Goal: Information Seeking & Learning: Learn about a topic

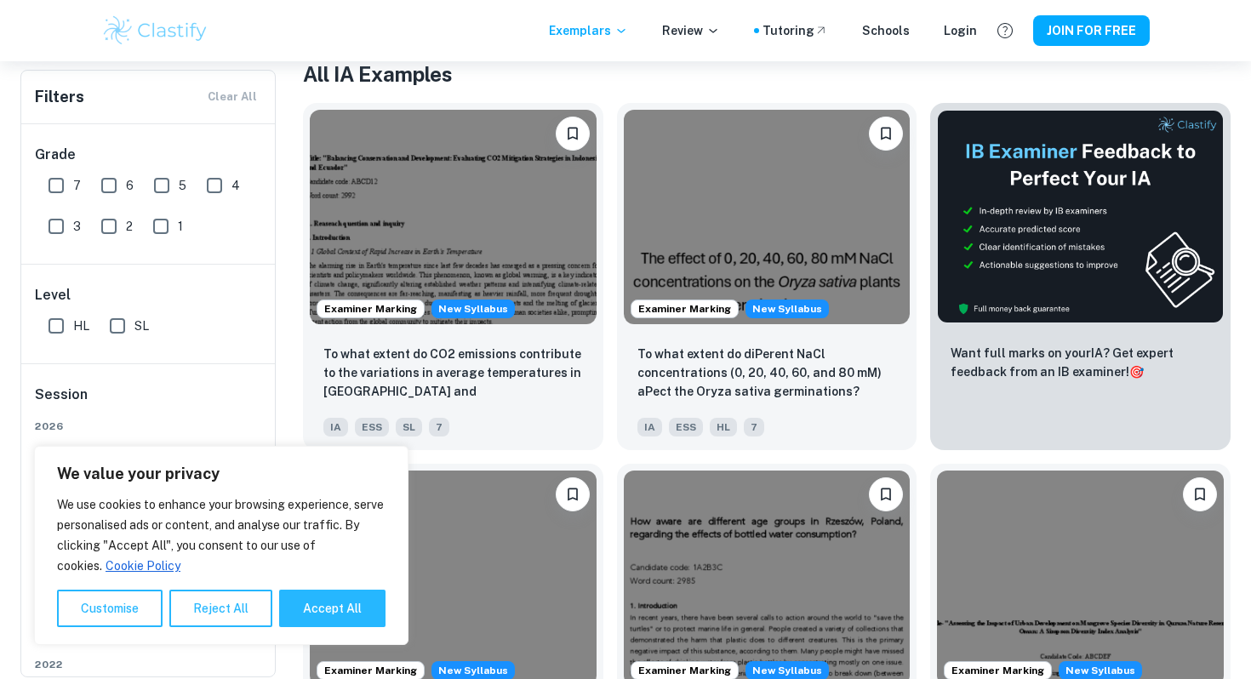
scroll to position [339, 0]
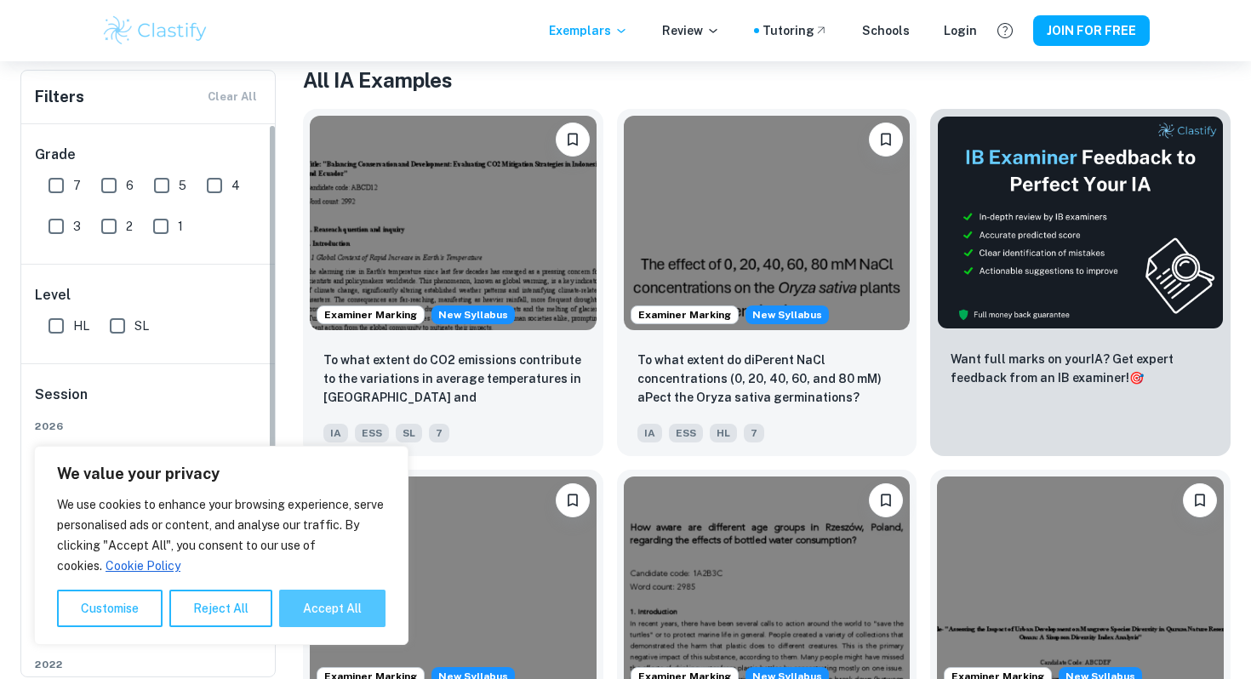
click at [322, 612] on button "Accept All" at bounding box center [332, 608] width 106 height 37
checkbox input "true"
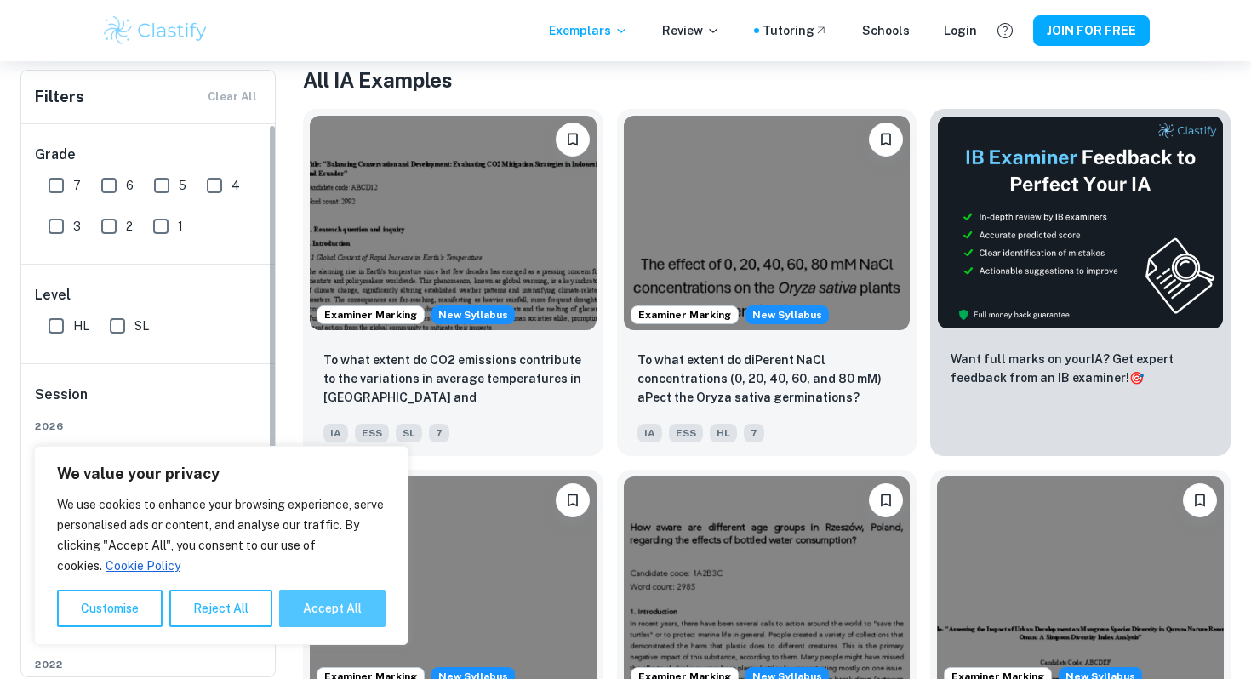
checkbox input "true"
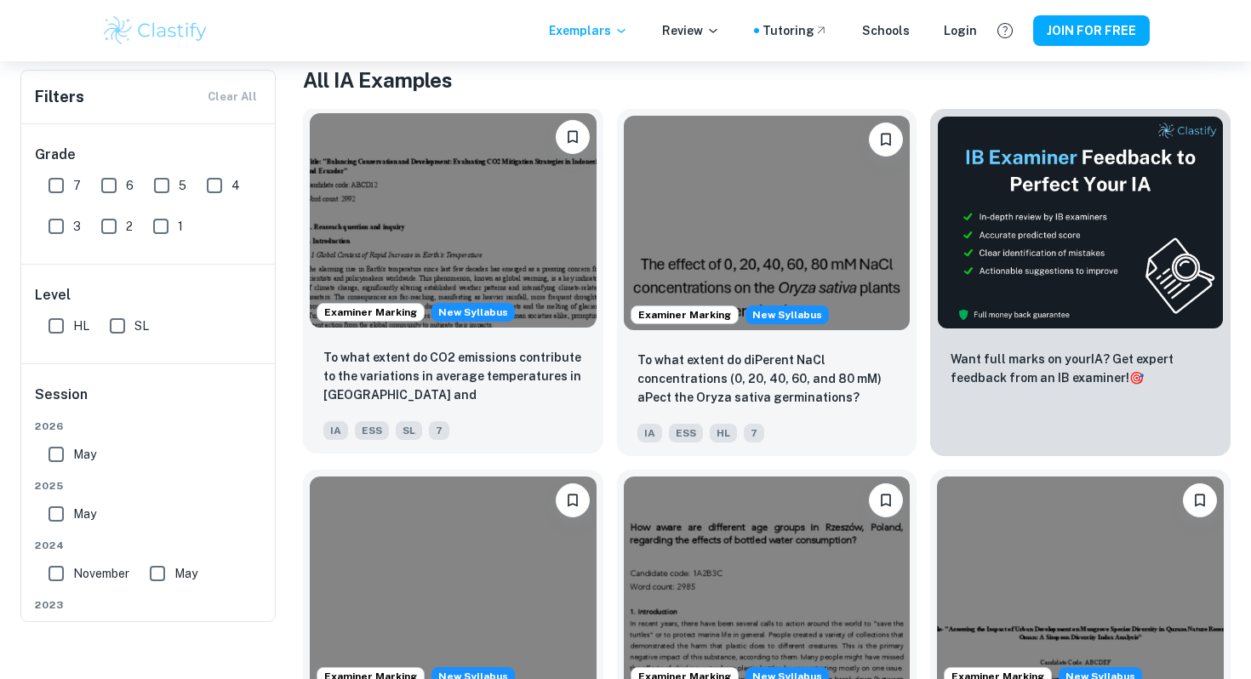
scroll to position [0, 0]
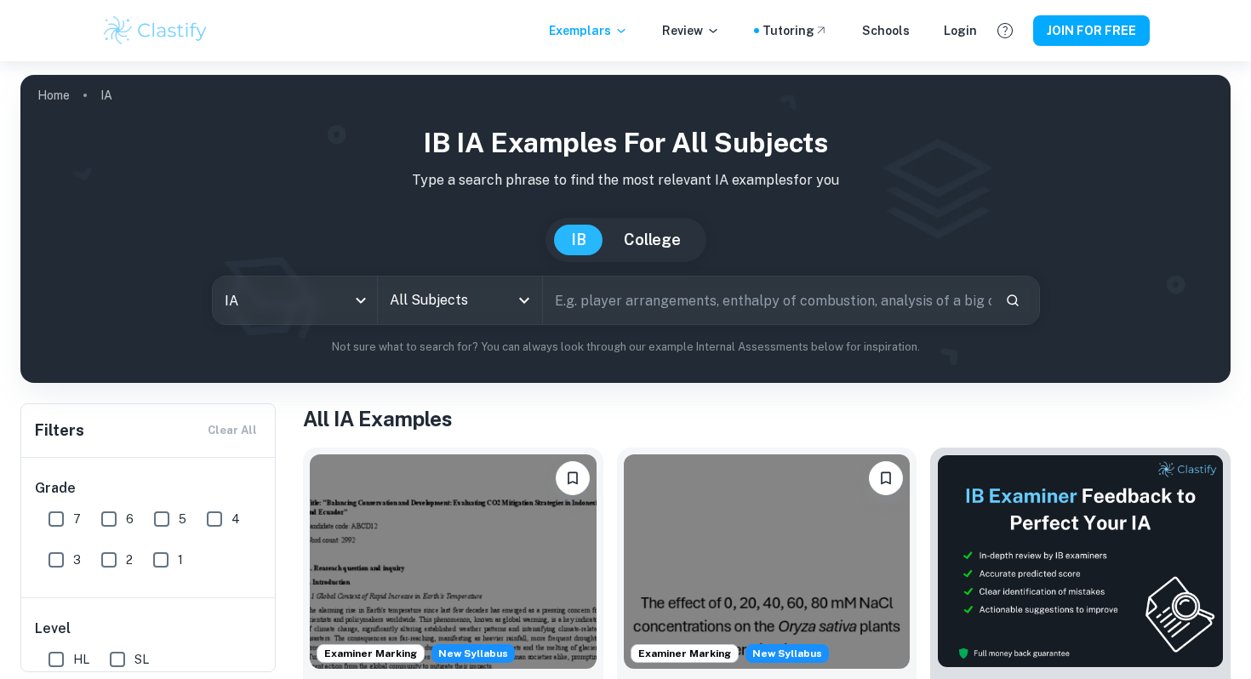
click at [660, 228] on button "College" at bounding box center [652, 240] width 91 height 31
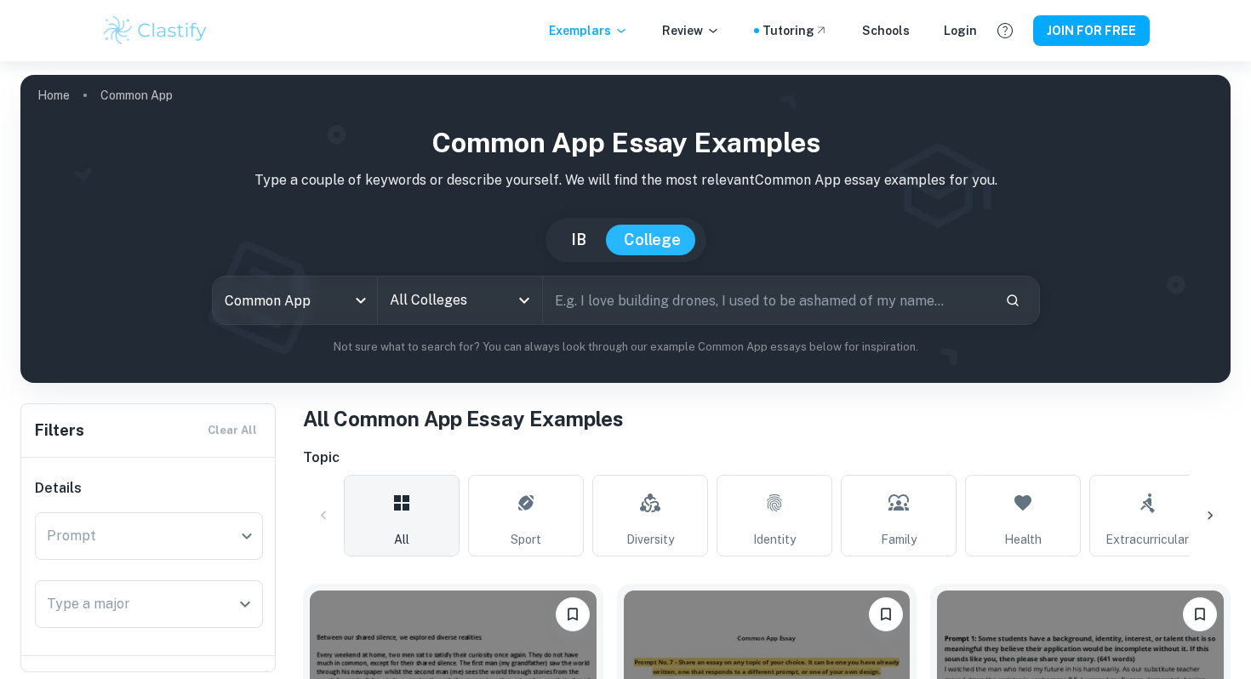
click at [594, 234] on button "IB" at bounding box center [578, 240] width 49 height 31
type input "ia"
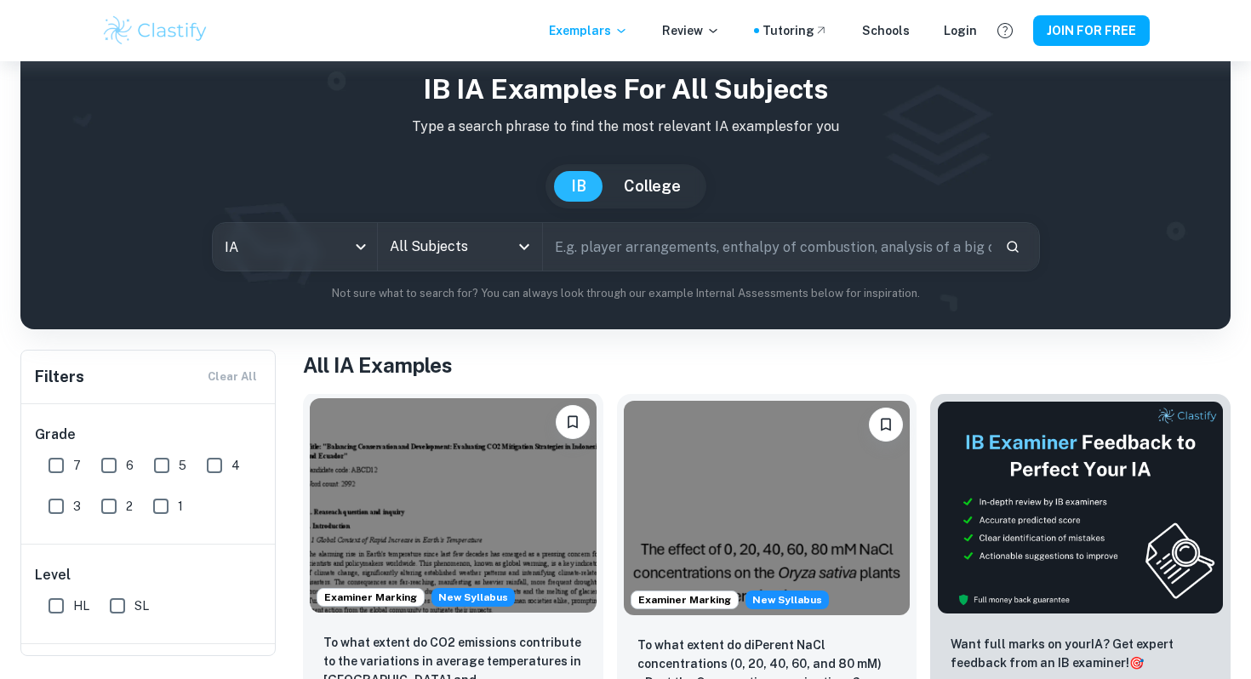
scroll to position [17, 0]
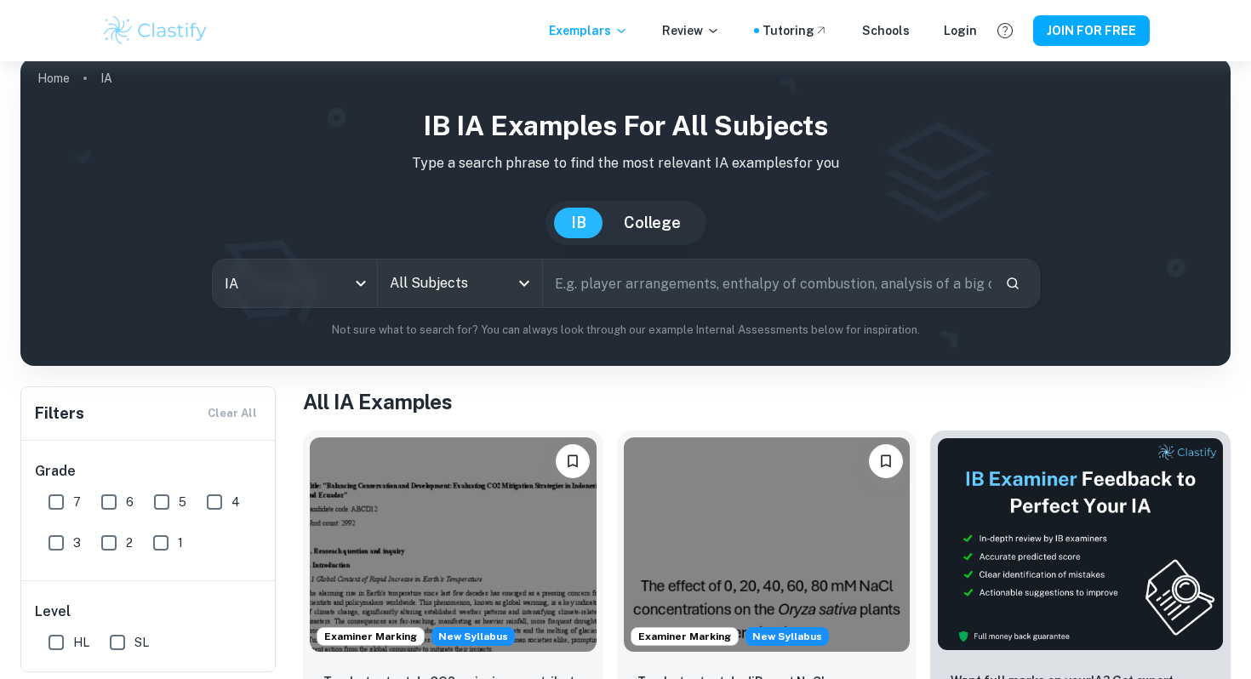
click at [60, 508] on input "7" at bounding box center [56, 502] width 34 height 34
checkbox input "true"
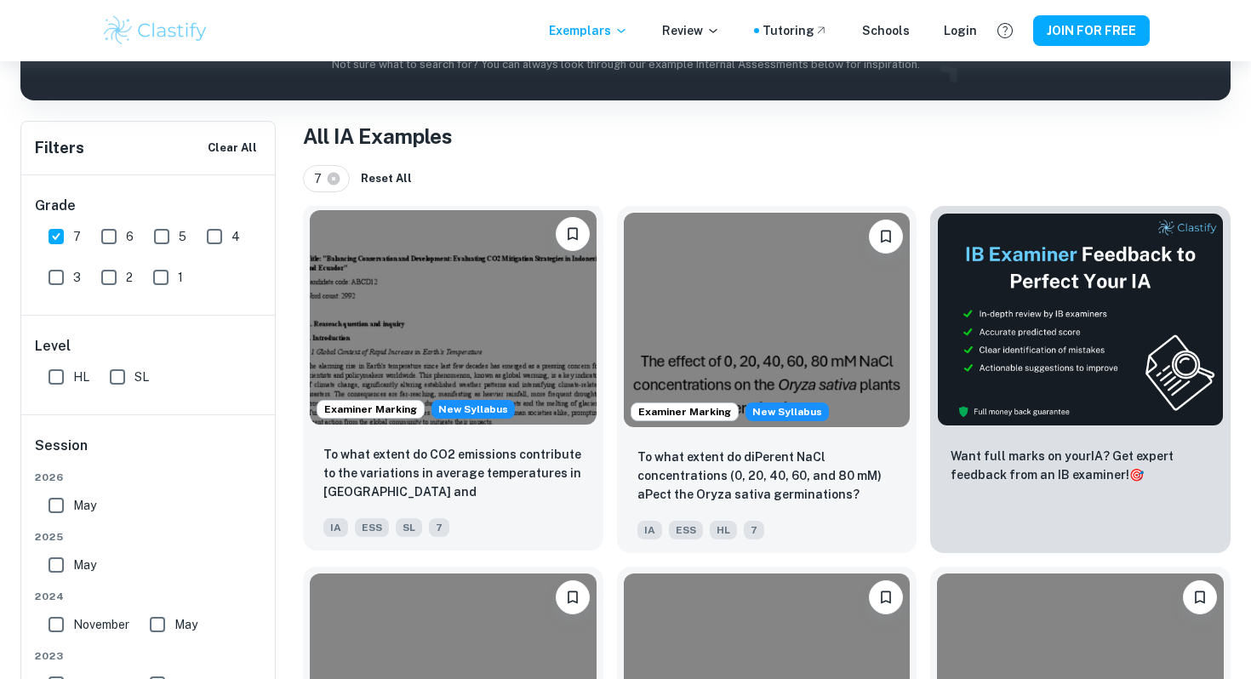
scroll to position [371, 0]
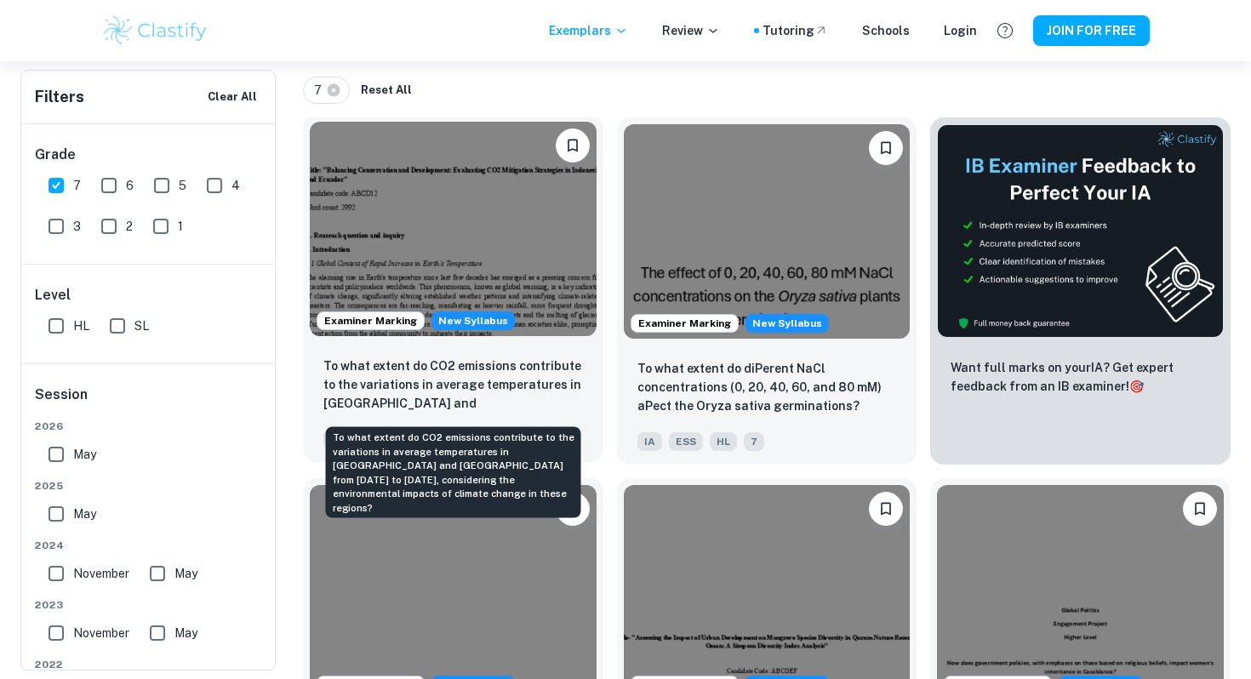
click at [482, 374] on p "To what extent do CO2 emissions contribute to the variations in average tempera…" at bounding box center [453, 386] width 260 height 58
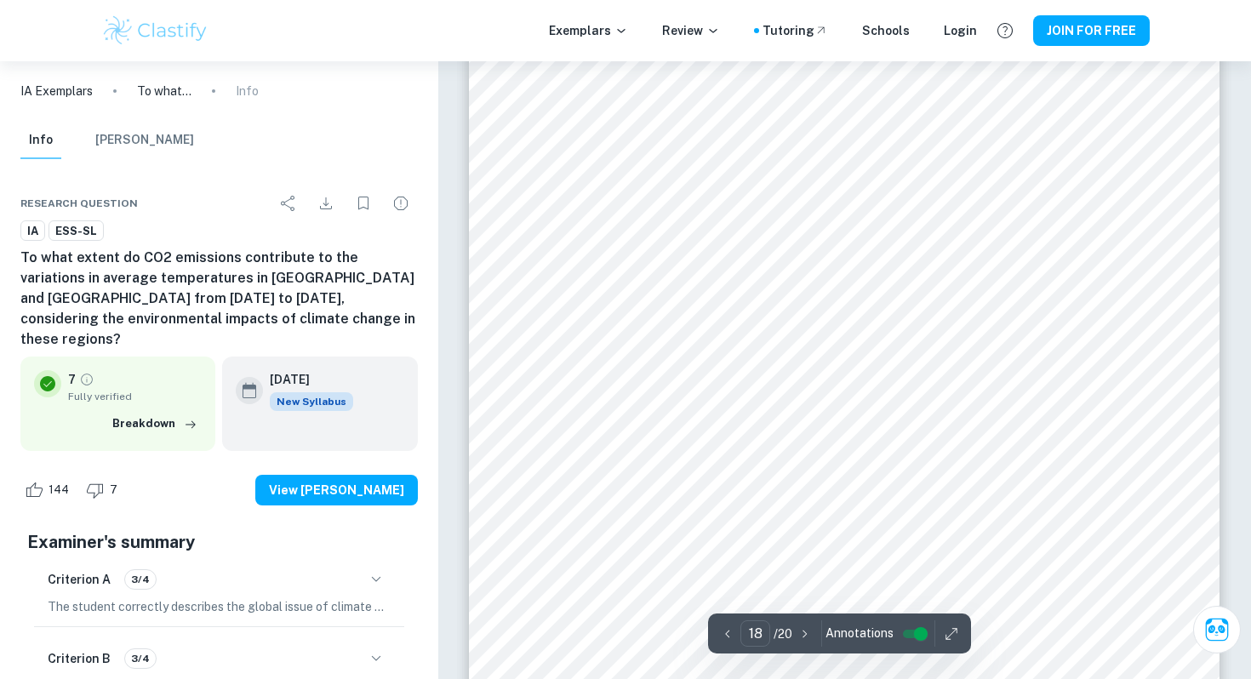
scroll to position [17400, 0]
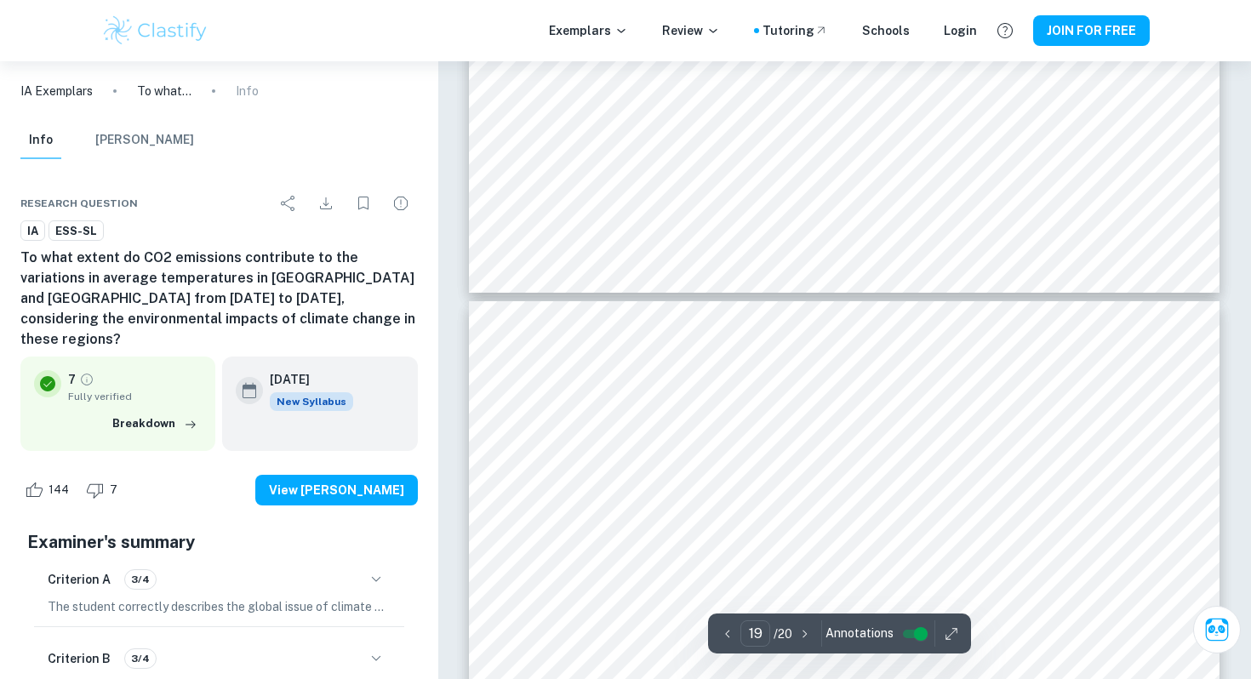
type input "20"
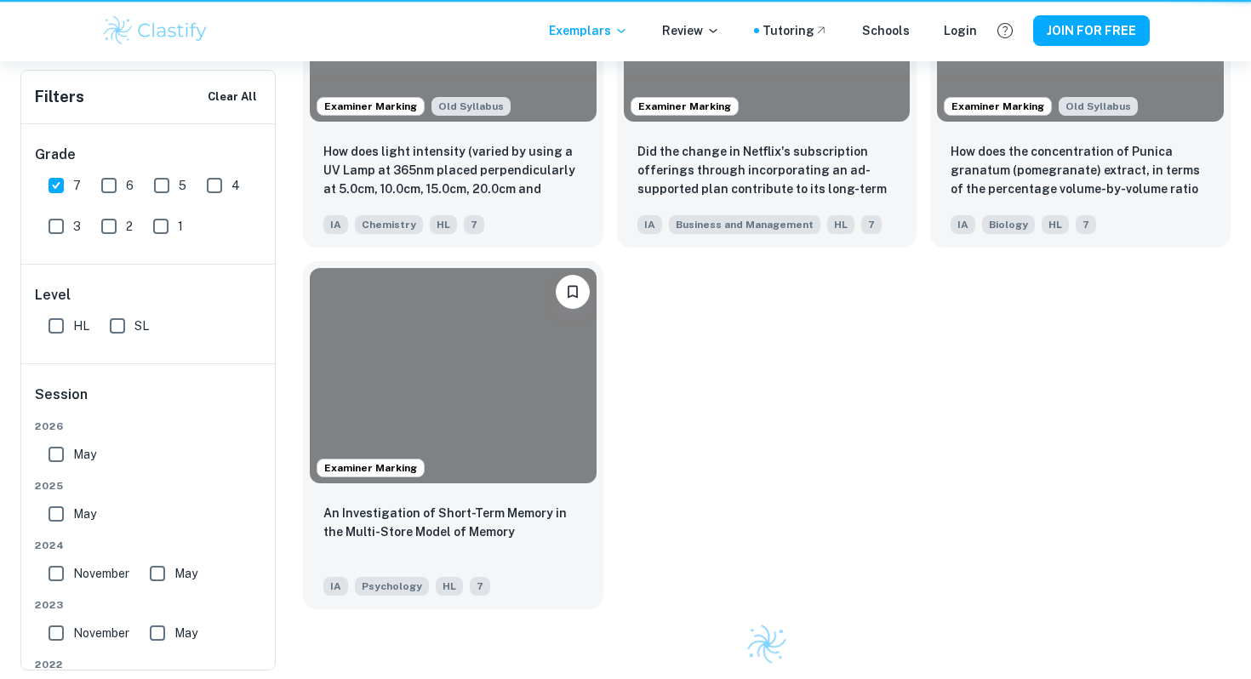
scroll to position [371, 0]
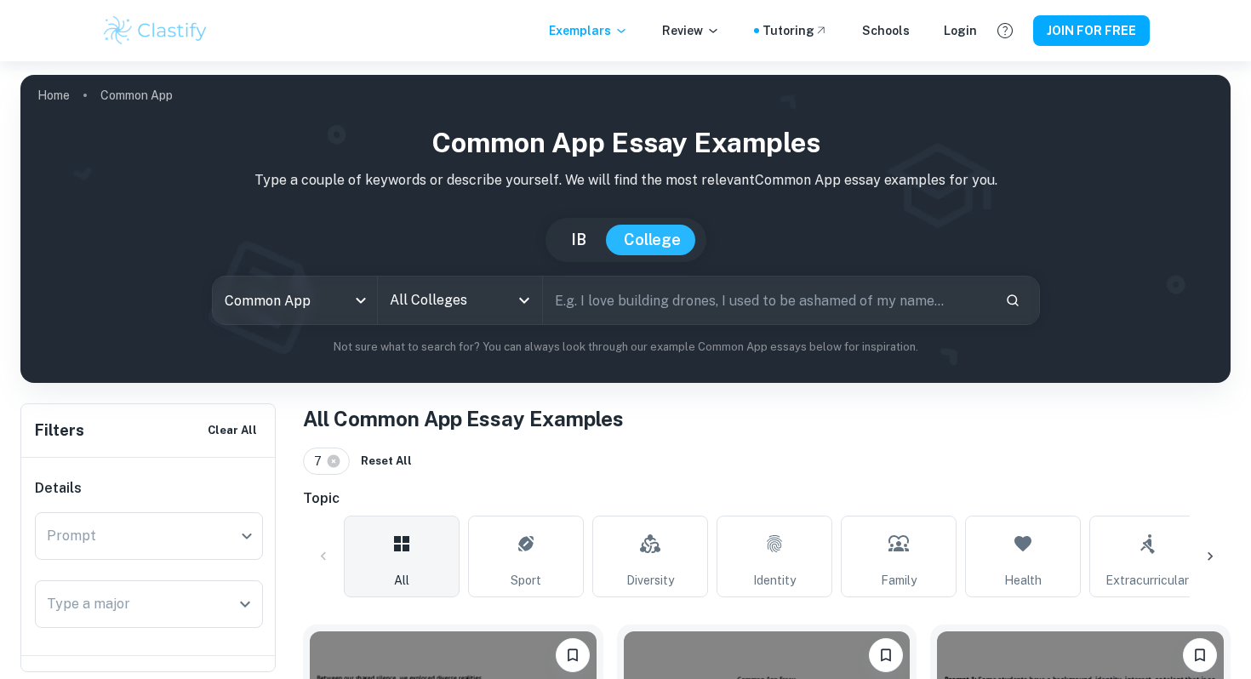
type input "ia"
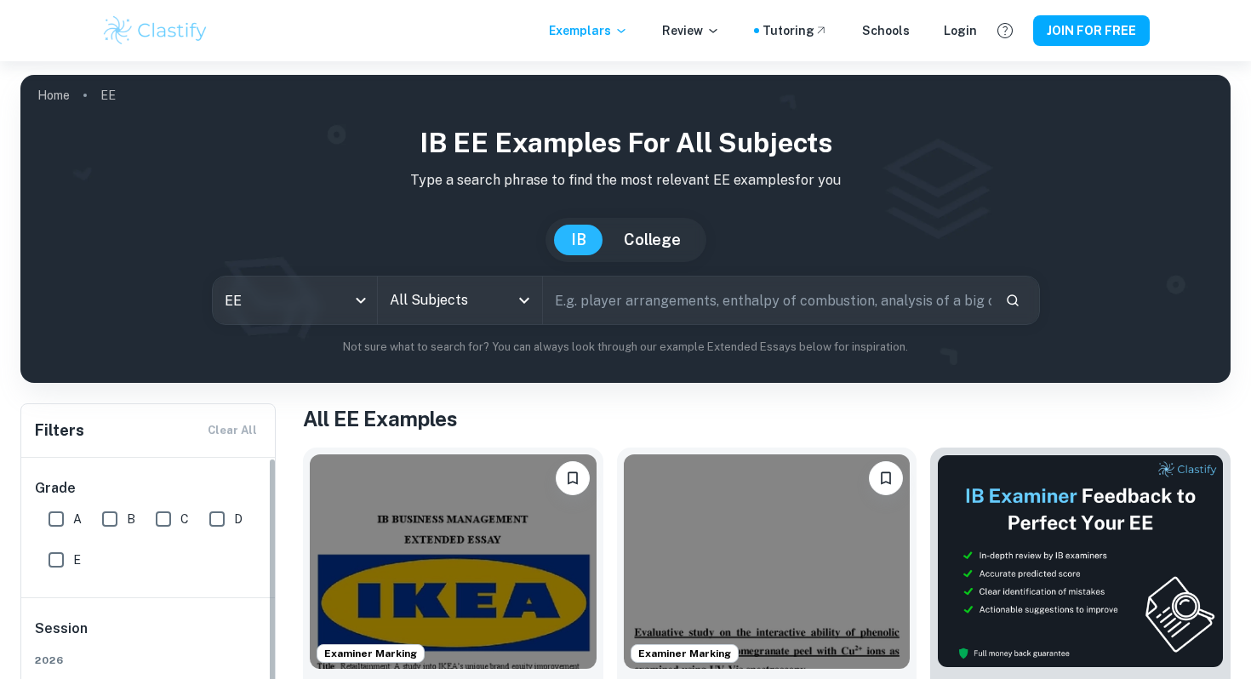
scroll to position [276, 0]
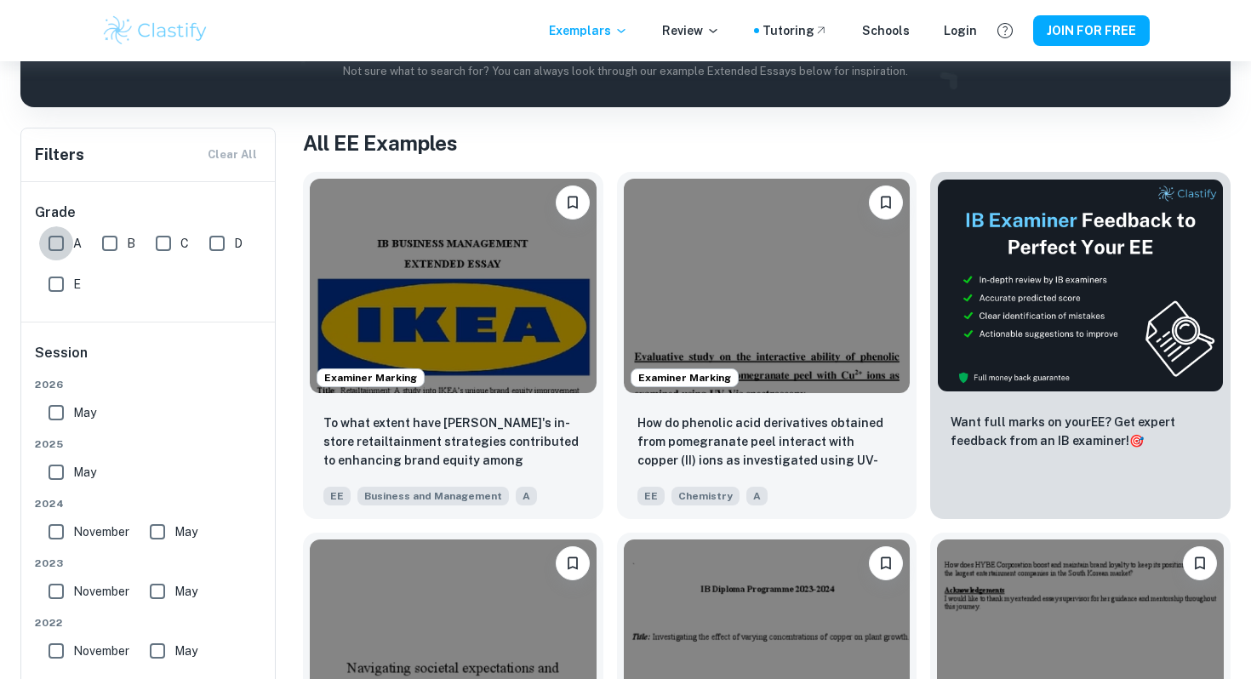
click at [55, 245] on input "A" at bounding box center [56, 243] width 34 height 34
checkbox input "true"
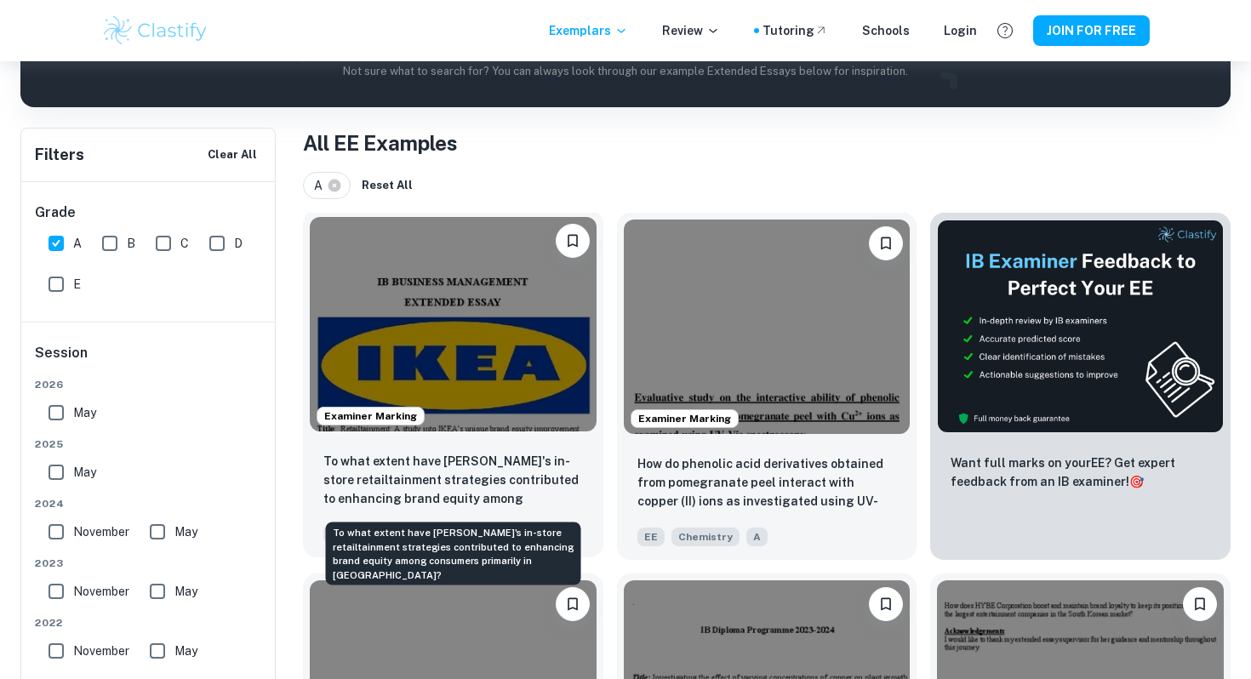
click at [458, 470] on p "To what extent have IKEA's in-store retailtainment strategies contributed to en…" at bounding box center [453, 481] width 260 height 58
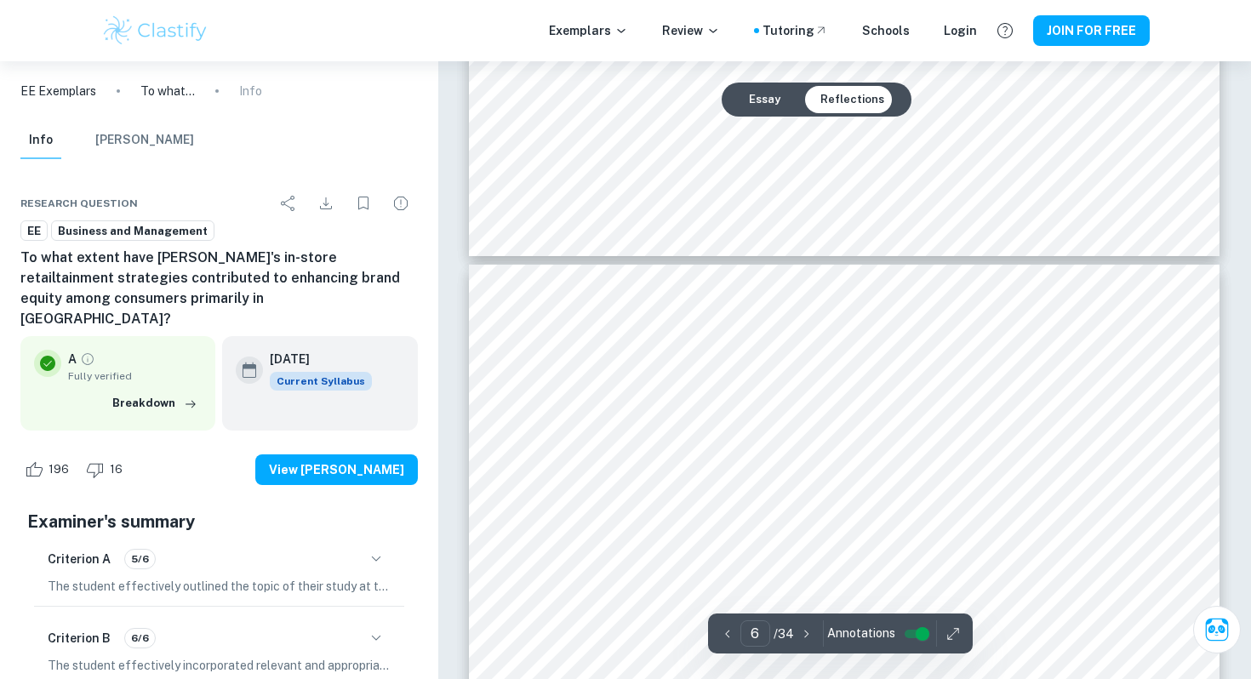
type input "7"
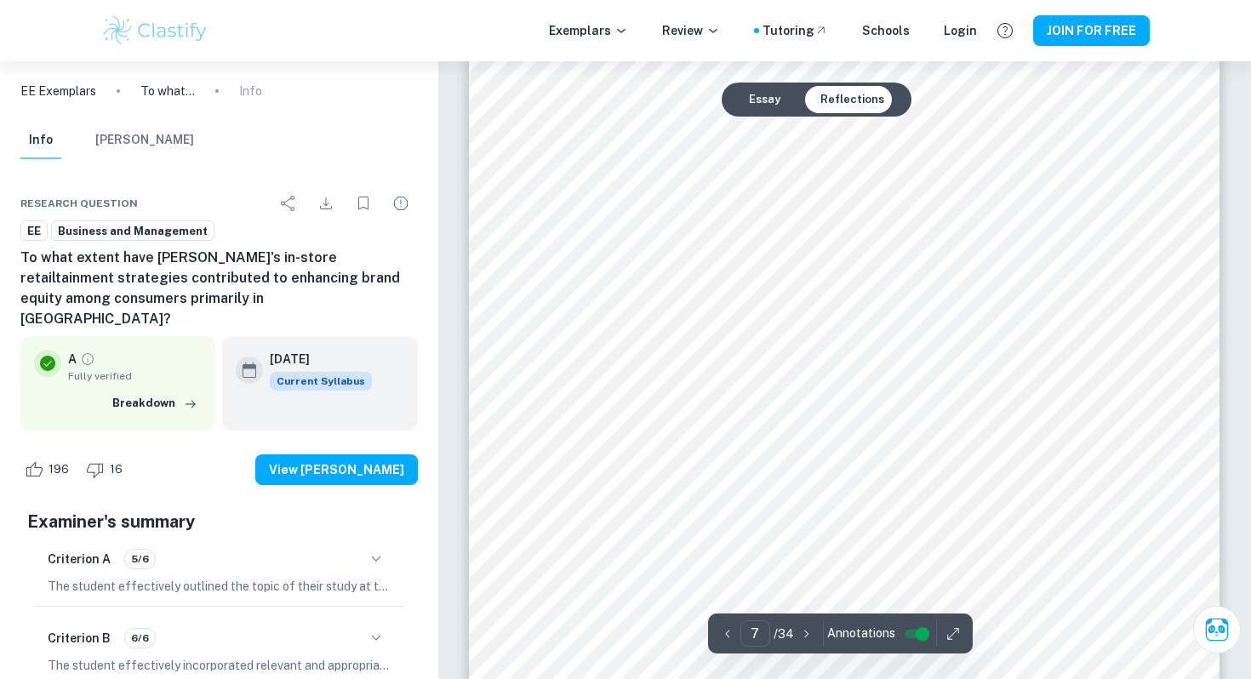
scroll to position [6927, 0]
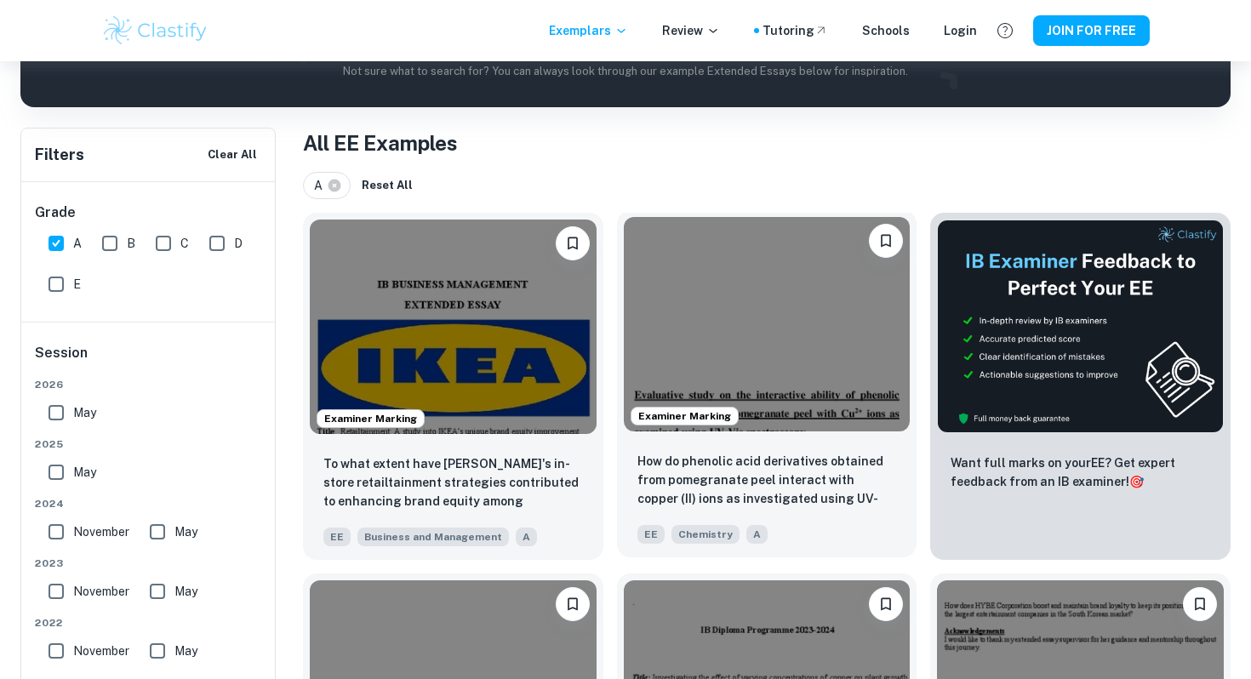
scroll to position [640, 0]
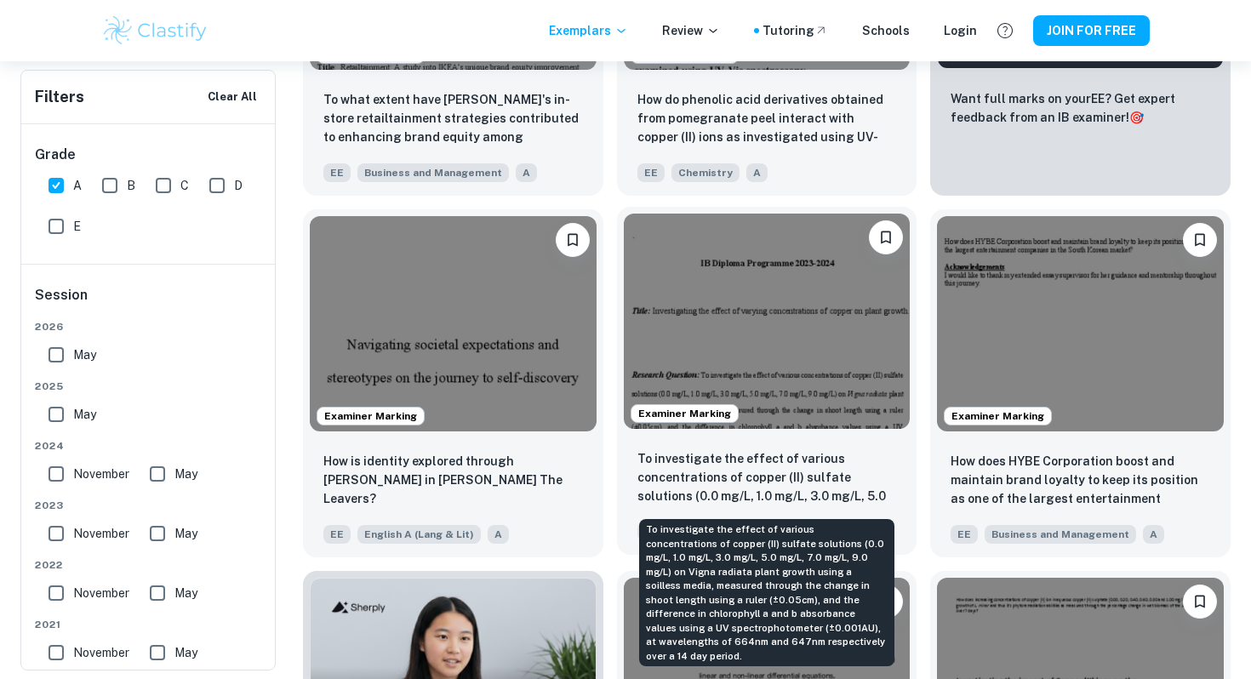
click at [679, 480] on p "To investigate the effect of various concentrations of copper (II) sulfate solu…" at bounding box center [767, 478] width 260 height 58
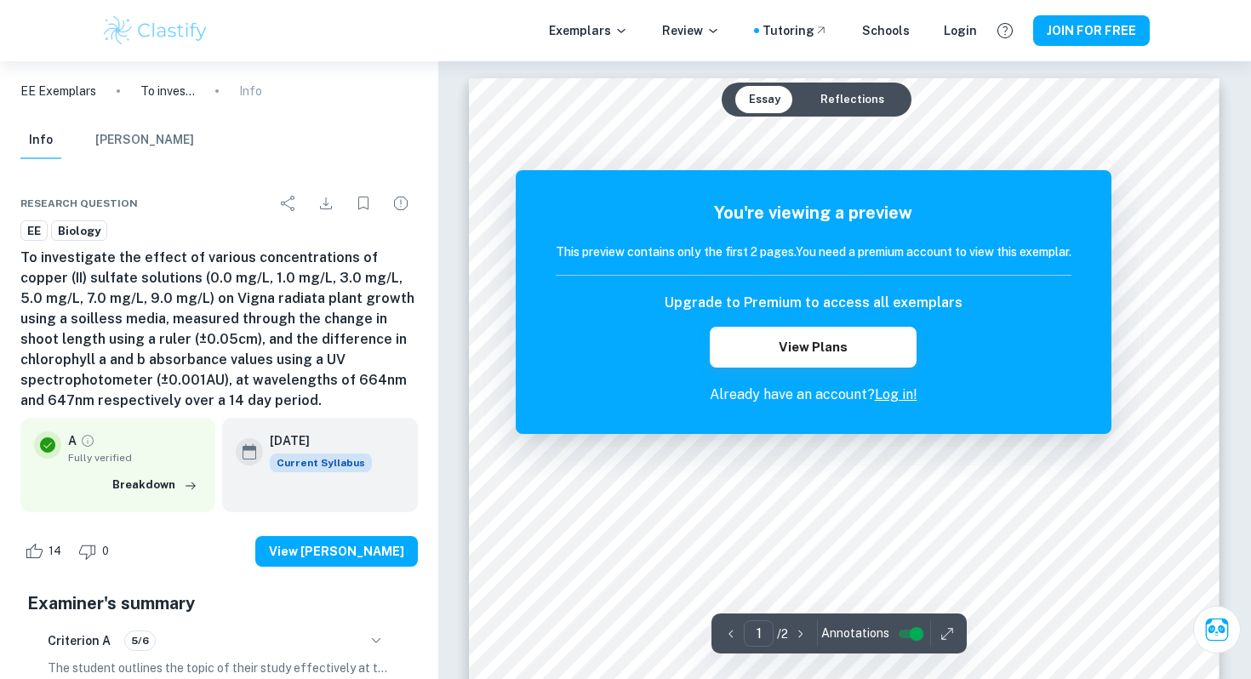
scroll to position [3, 0]
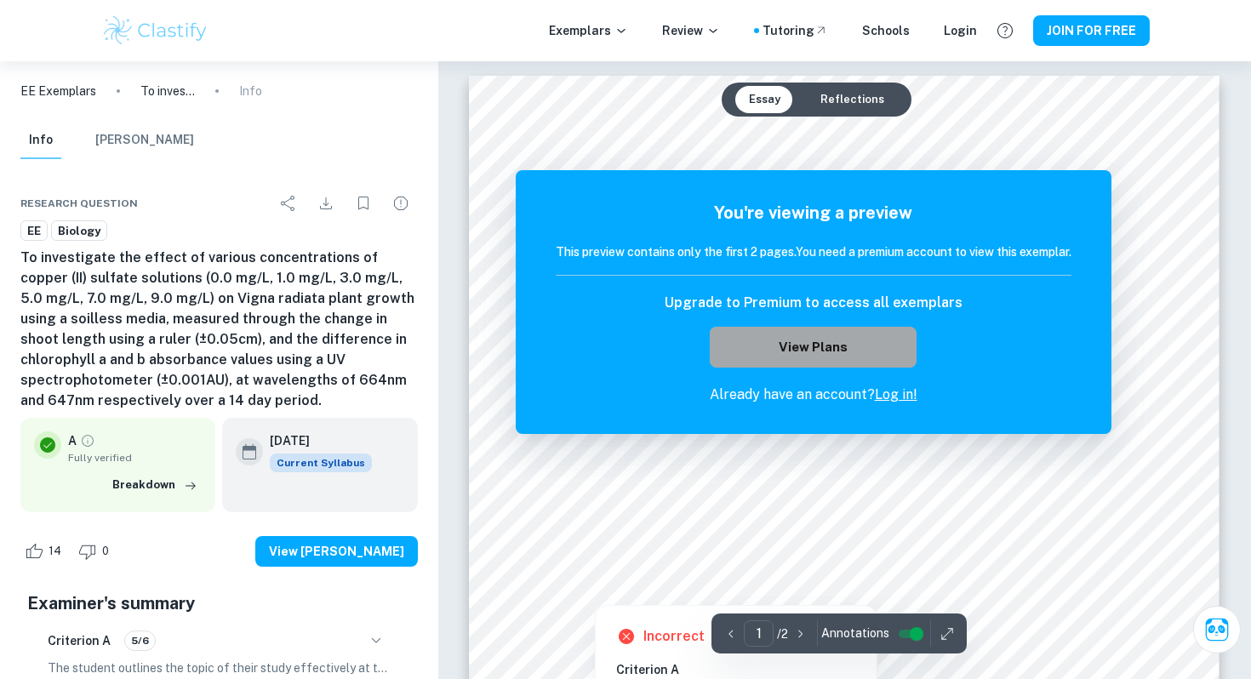
click at [731, 352] on button "View Plans" at bounding box center [813, 347] width 206 height 41
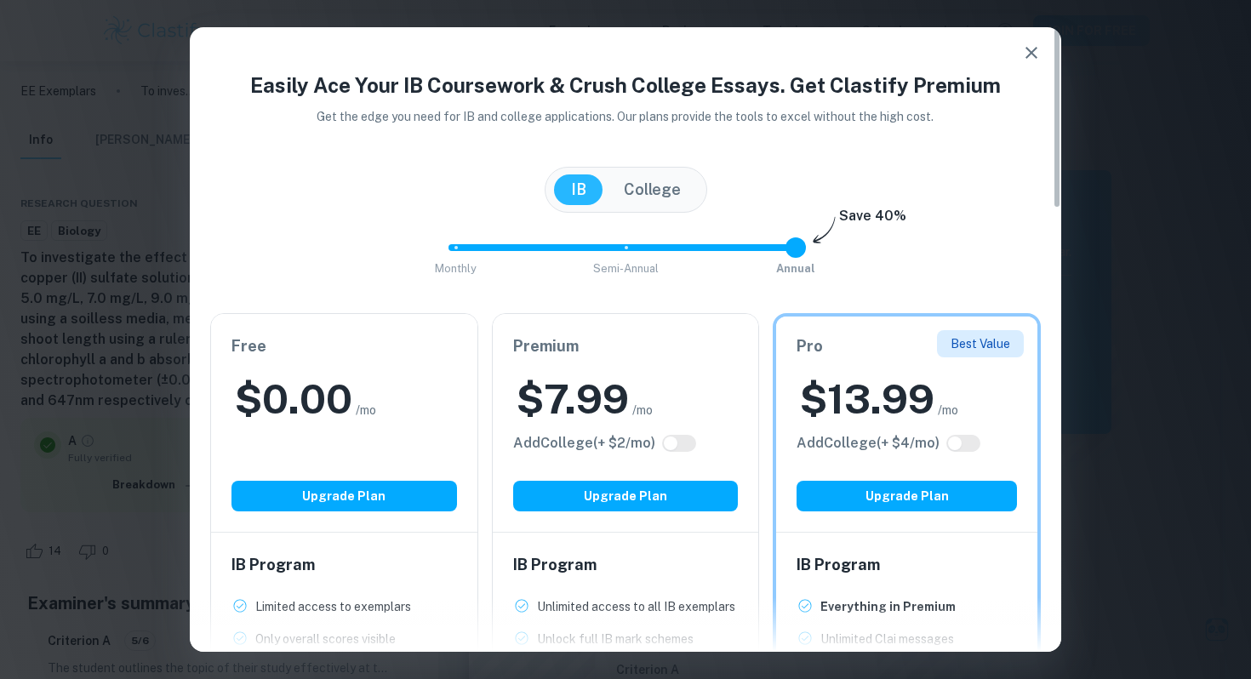
click at [1043, 43] on button "button" at bounding box center [1031, 53] width 34 height 34
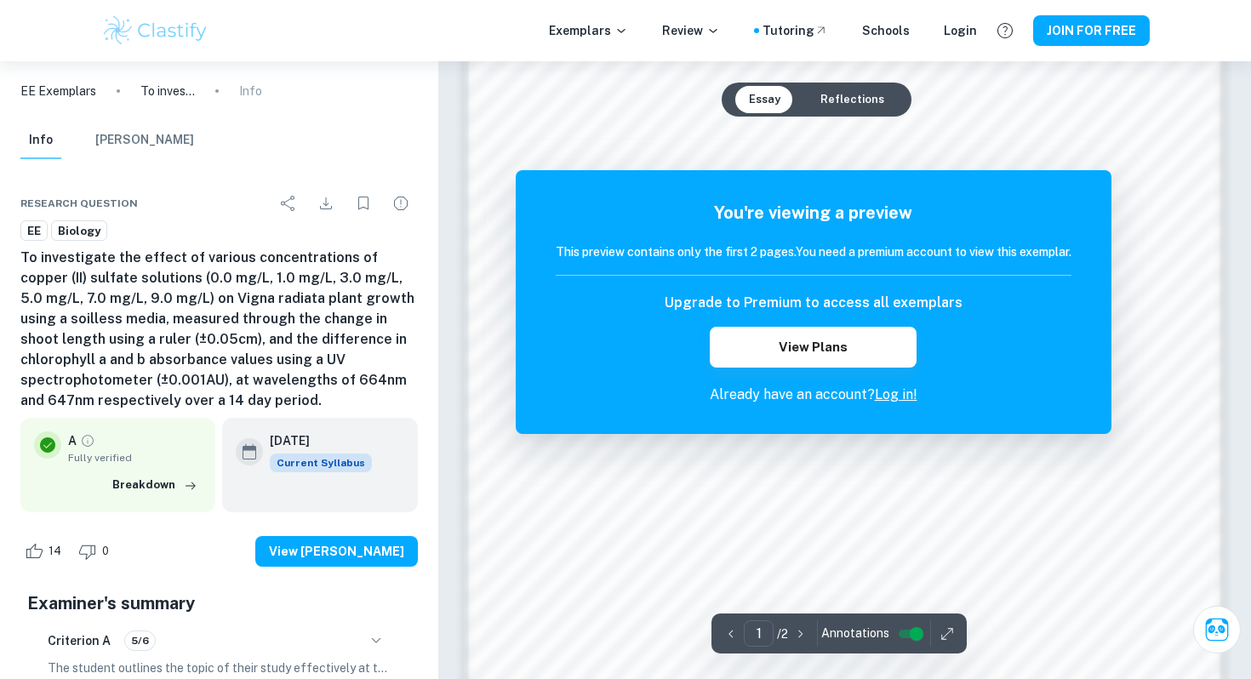
scroll to position [1647, 0]
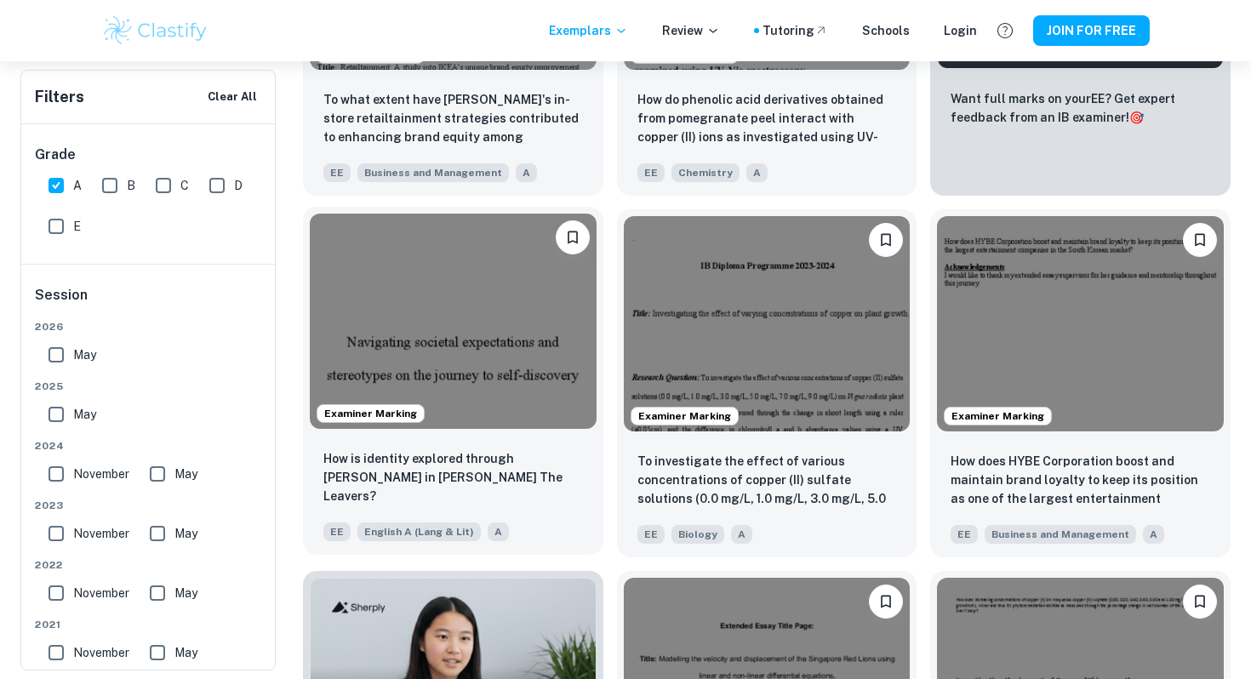
scroll to position [1412, 0]
